Goal: Information Seeking & Learning: Learn about a topic

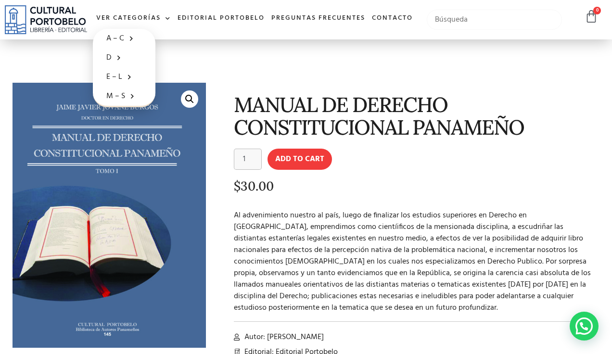
click at [471, 19] on input "text" at bounding box center [494, 20] width 135 height 20
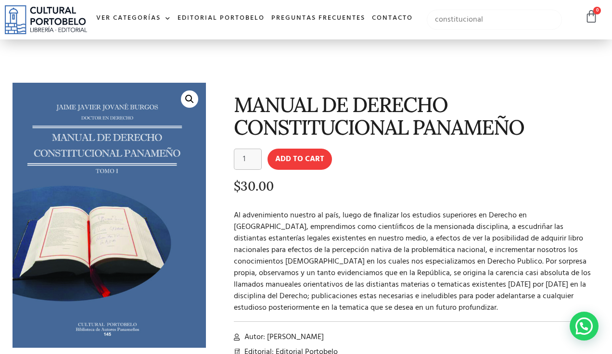
type input "constitucional"
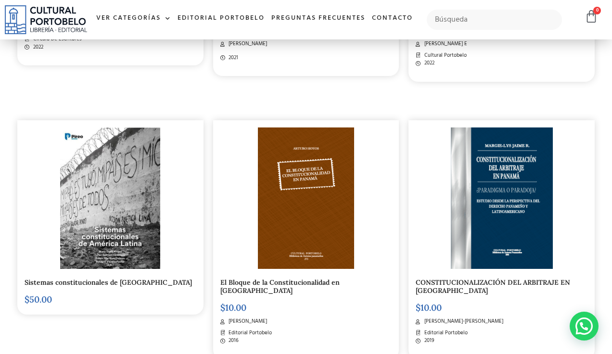
scroll to position [1013, 0]
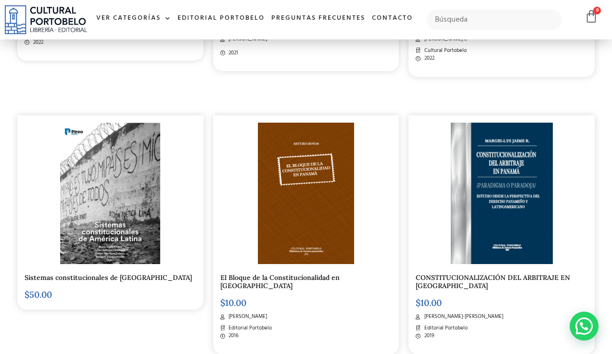
click at [345, 248] on img at bounding box center [306, 194] width 96 height 142
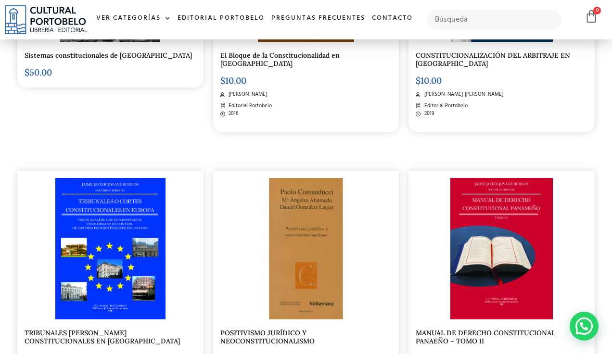
scroll to position [1283, 0]
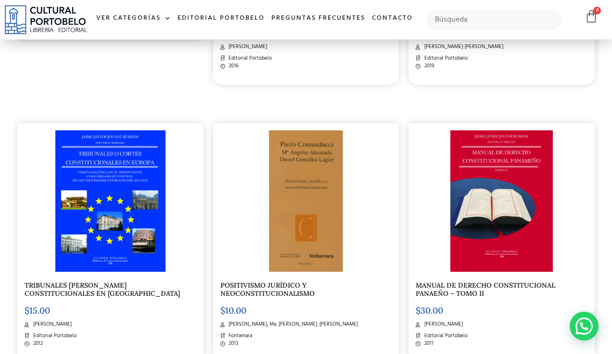
click at [553, 223] on img at bounding box center [502, 201] width 103 height 142
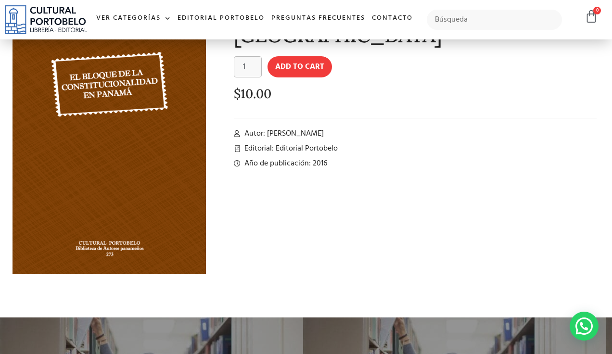
scroll to position [77, 0]
